Goal: Task Accomplishment & Management: Manage account settings

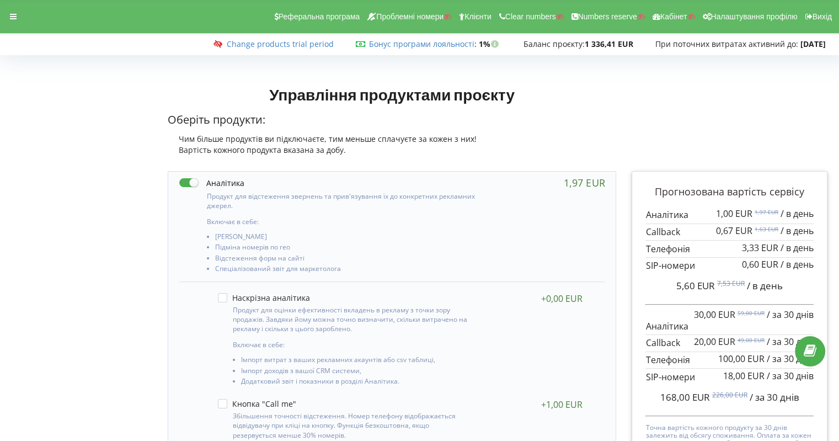
click at [12, 17] on icon at bounding box center [13, 17] width 7 height 8
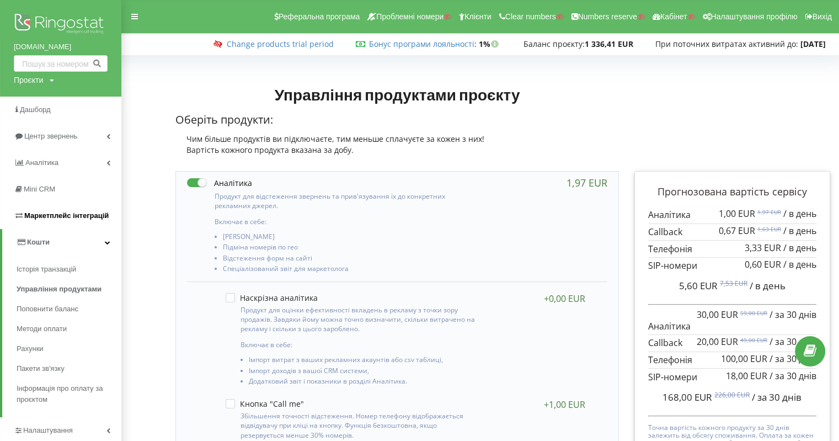
click at [53, 219] on span "Маркетплейс інтеграцій" at bounding box center [66, 215] width 84 height 8
click at [51, 248] on link "Кошти" at bounding box center [61, 242] width 119 height 26
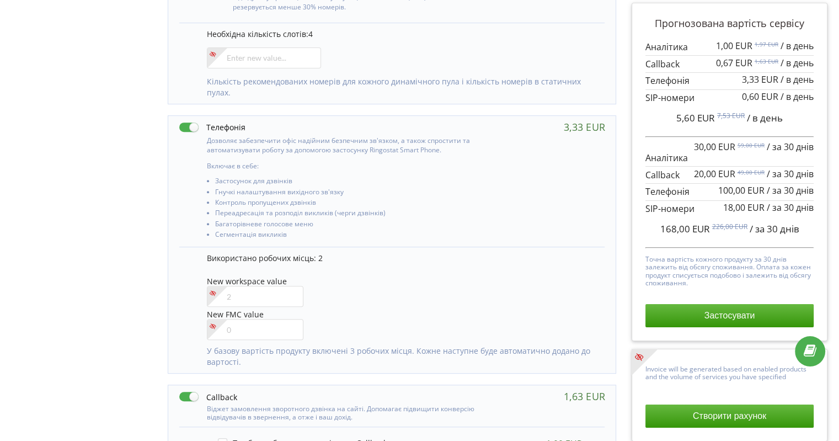
scroll to position [441, 0]
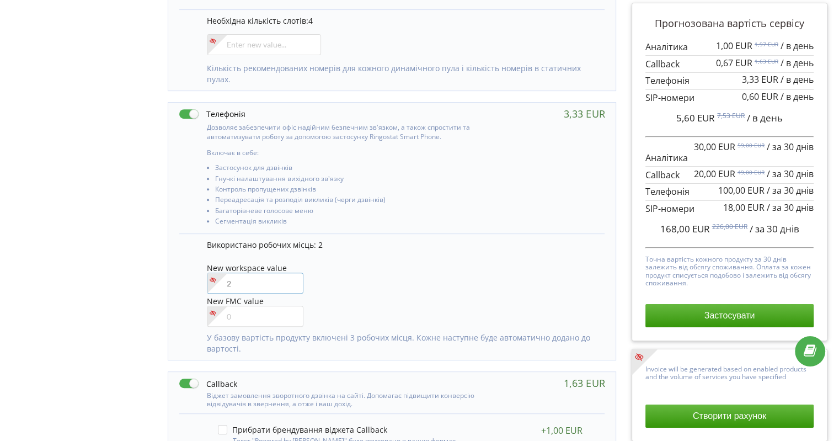
click at [270, 285] on input"] "number" at bounding box center [255, 282] width 97 height 21
type input"] "4"
click at [82, 308] on div "Управління продуктами проєкту Оберіть продукти: Чим більше продуктів ви підключ…" at bounding box center [419, 210] width 831 height 1144
